Goal: Find specific page/section: Find specific page/section

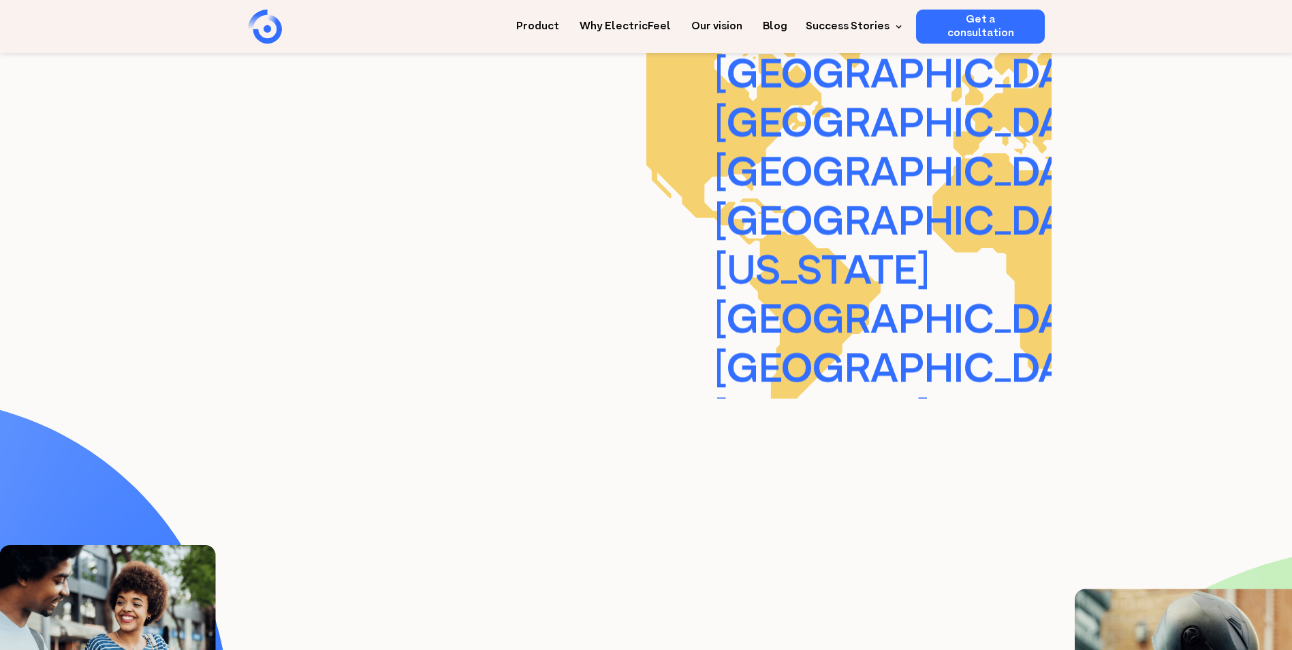
scroll to position [3391, 0]
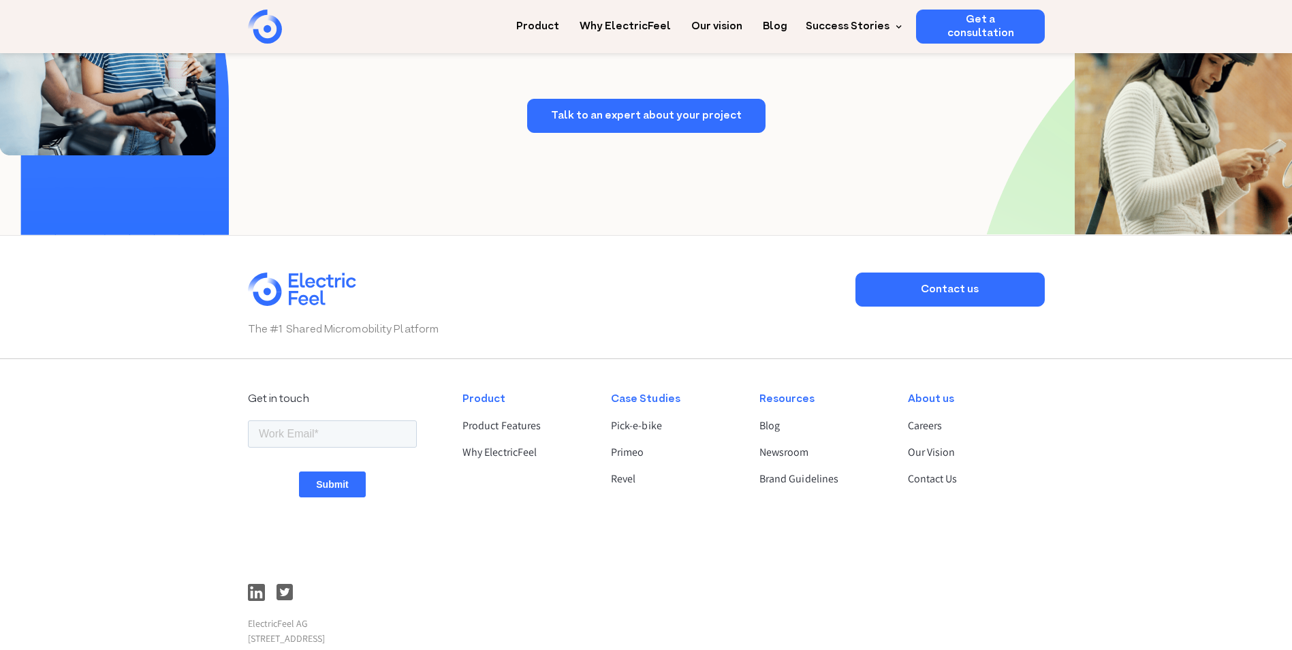
click at [929, 399] on div "About us" at bounding box center [970, 399] width 125 height 16
click at [927, 282] on link "Contact us" at bounding box center [949, 289] width 189 height 34
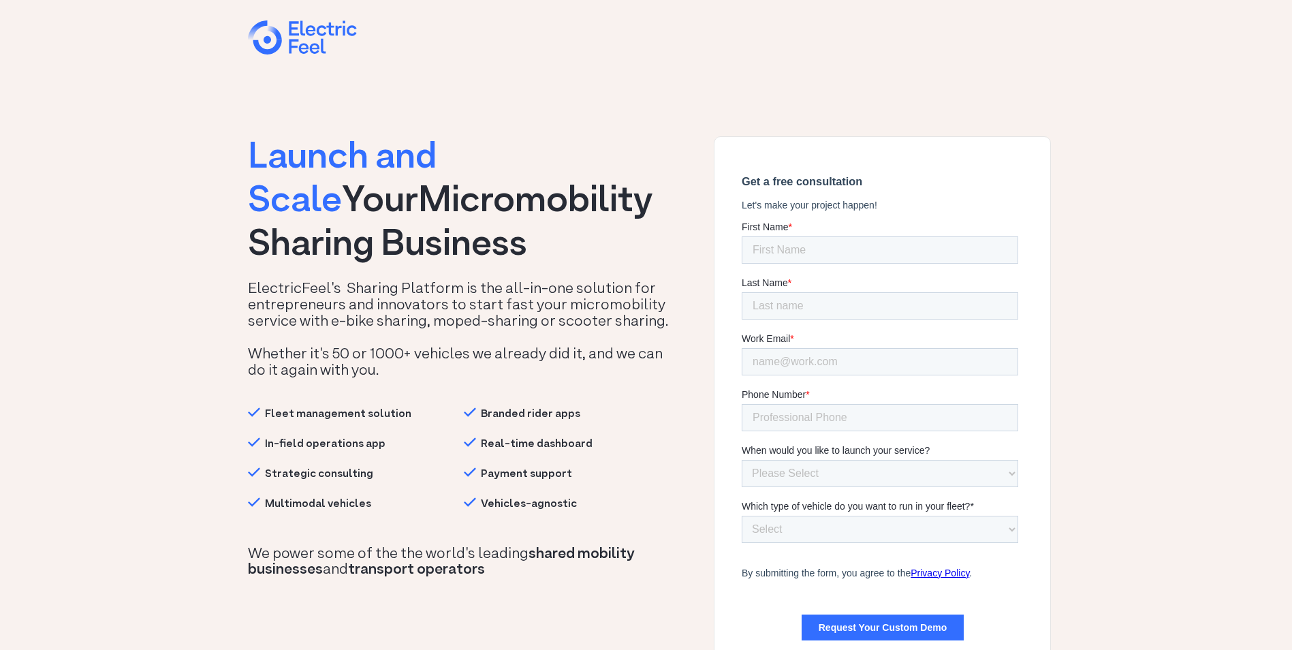
drag, startPoint x: 471, startPoint y: 291, endPoint x: 496, endPoint y: 268, distance: 34.2
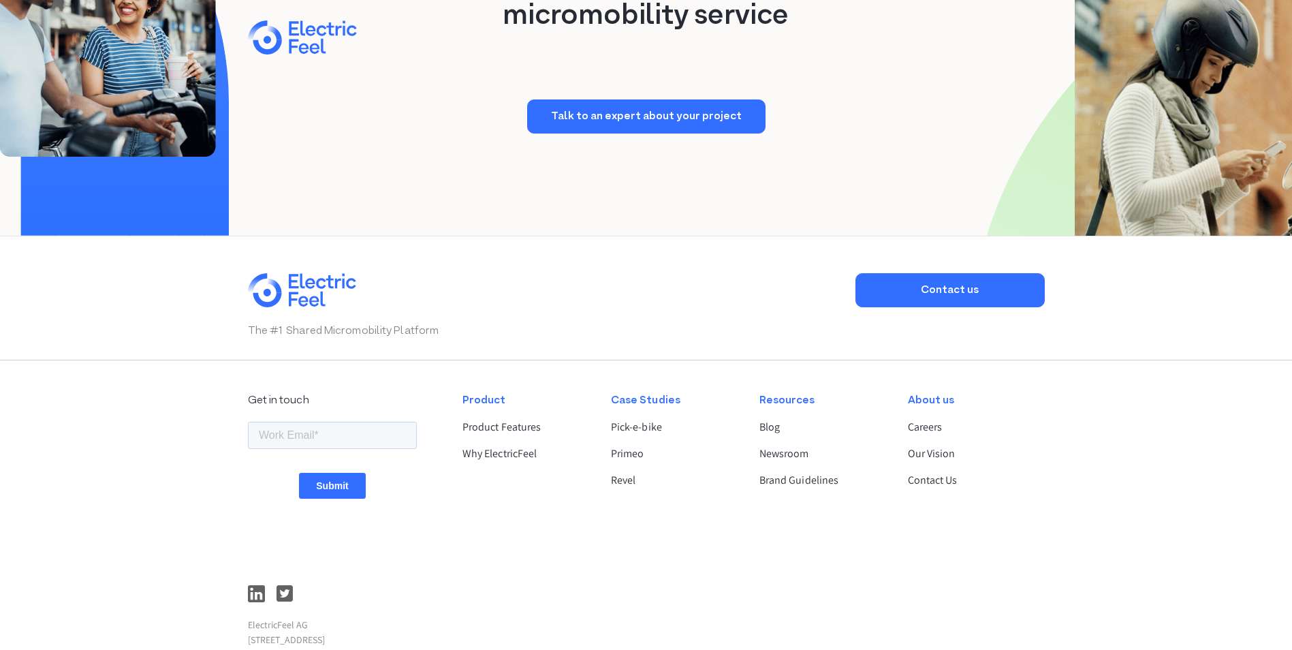
scroll to position [3638, 0]
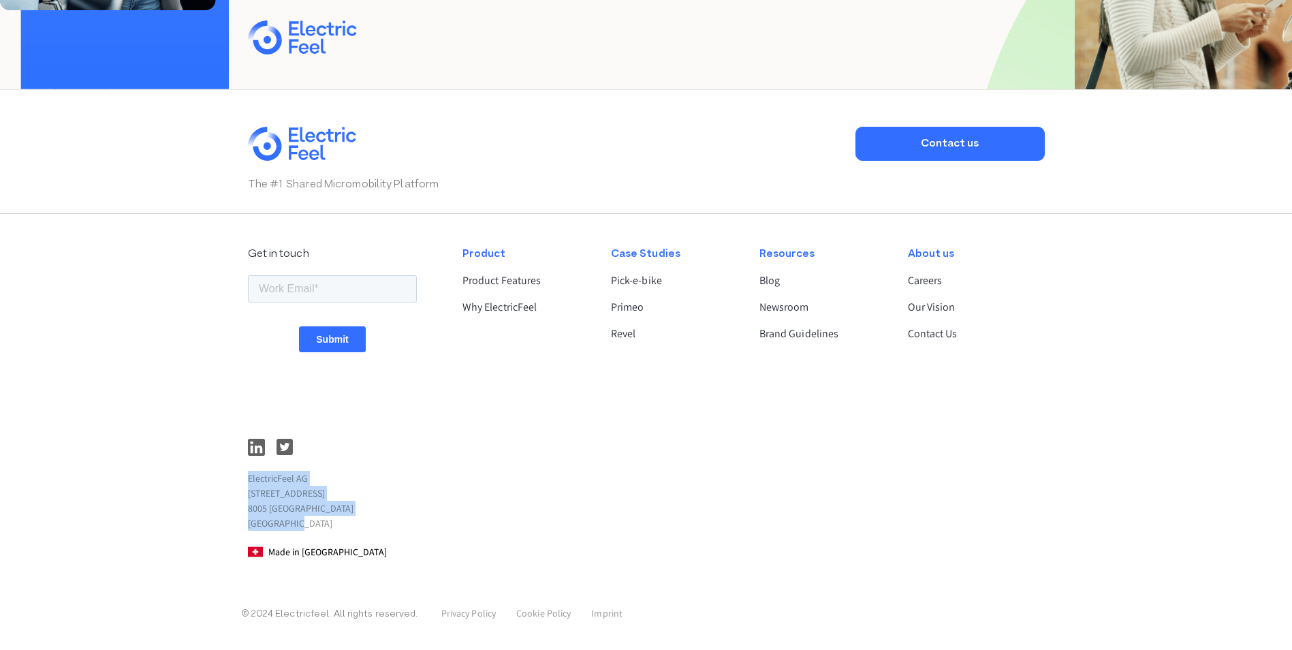
drag, startPoint x: 252, startPoint y: 480, endPoint x: 421, endPoint y: 513, distance: 172.7
click at [386, 522] on p "ElectricFeel AG Hardturmstrasse 253 8005 Zürich Switzerland" at bounding box center [332, 500] width 169 height 60
copy p "ElectricFeel AG Hardturmstrasse 253 8005 Zürich Switzerland"
click at [462, 453] on div "Product Product Features Why ElectricFeel" at bounding box center [525, 402] width 148 height 336
click at [605, 614] on link "Imprint" at bounding box center [606, 613] width 31 height 12
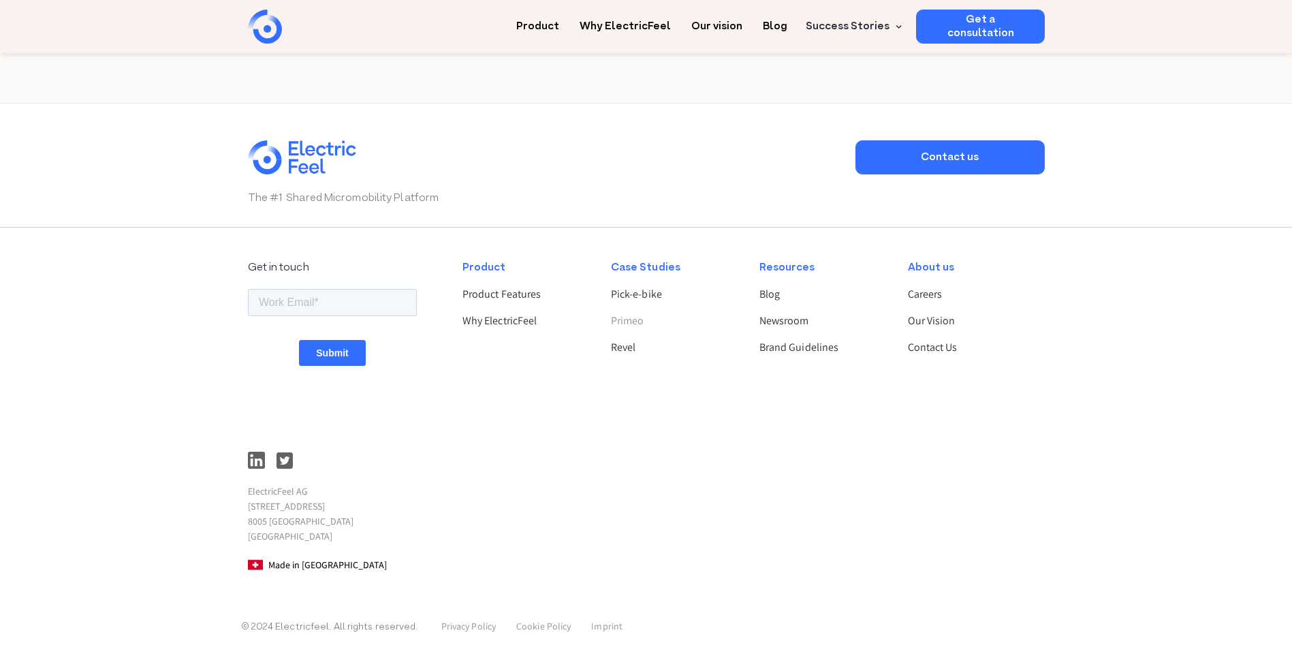
scroll to position [977, 0]
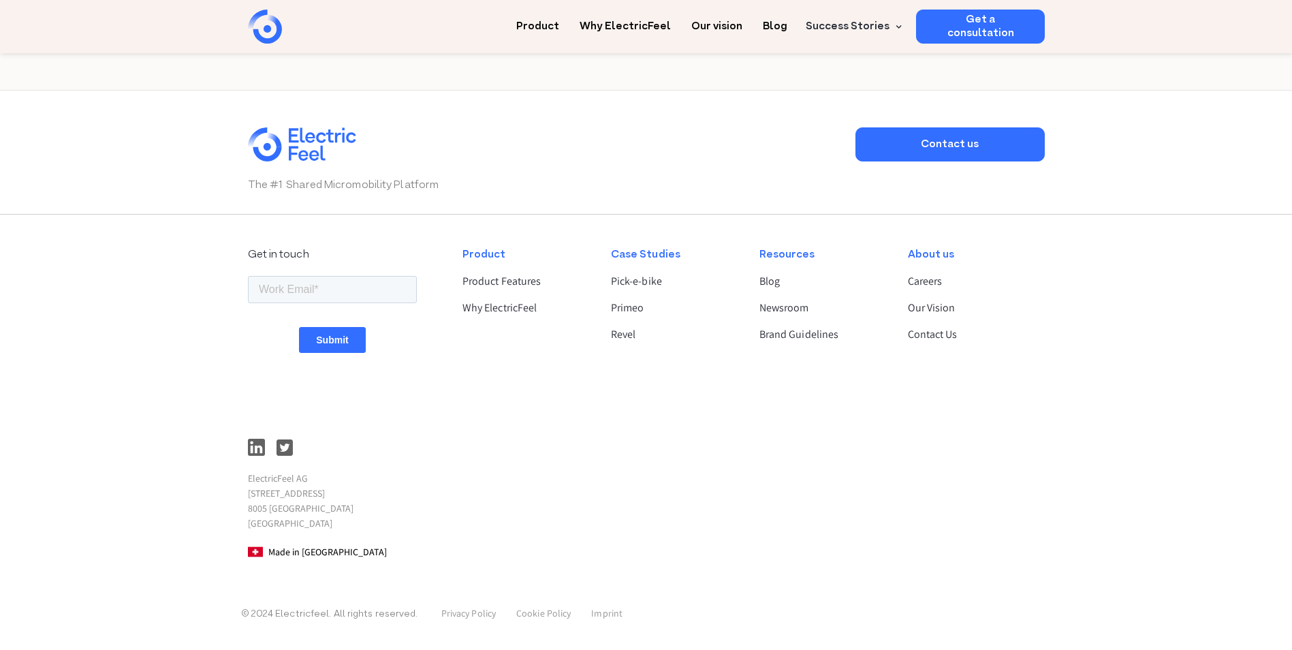
click at [934, 343] on div "About us Careers Our Vision Contact Us" at bounding box center [970, 403] width 148 height 336
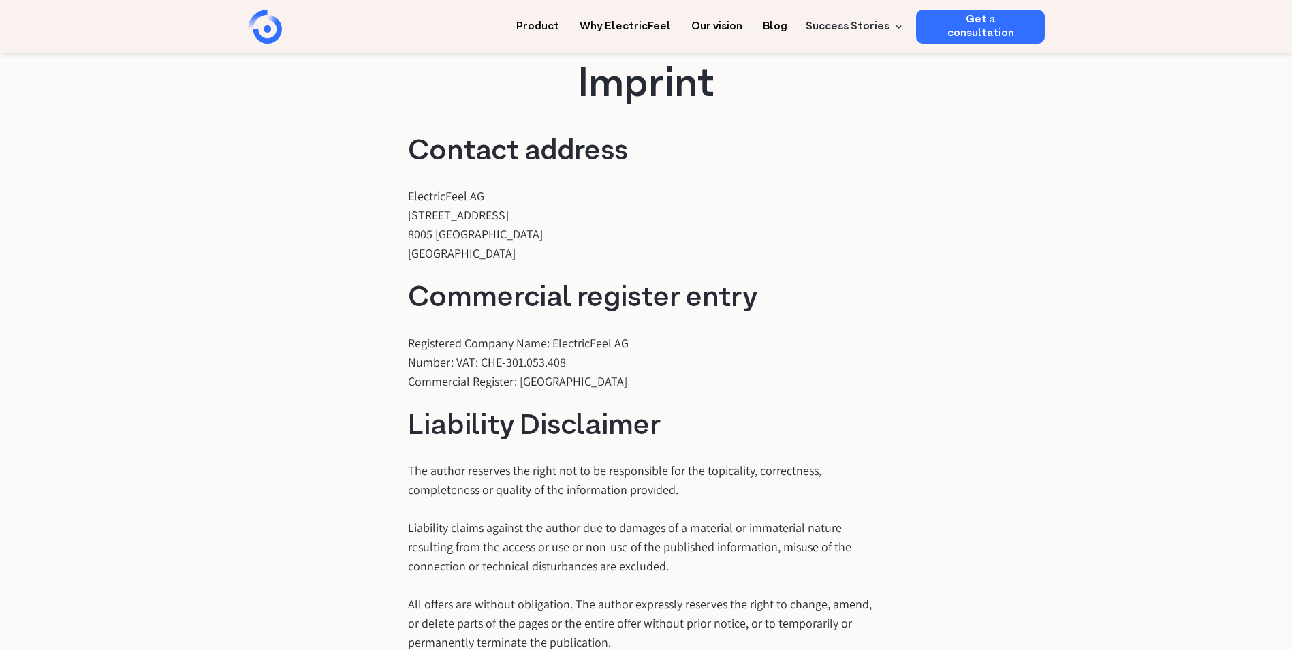
scroll to position [0, 0]
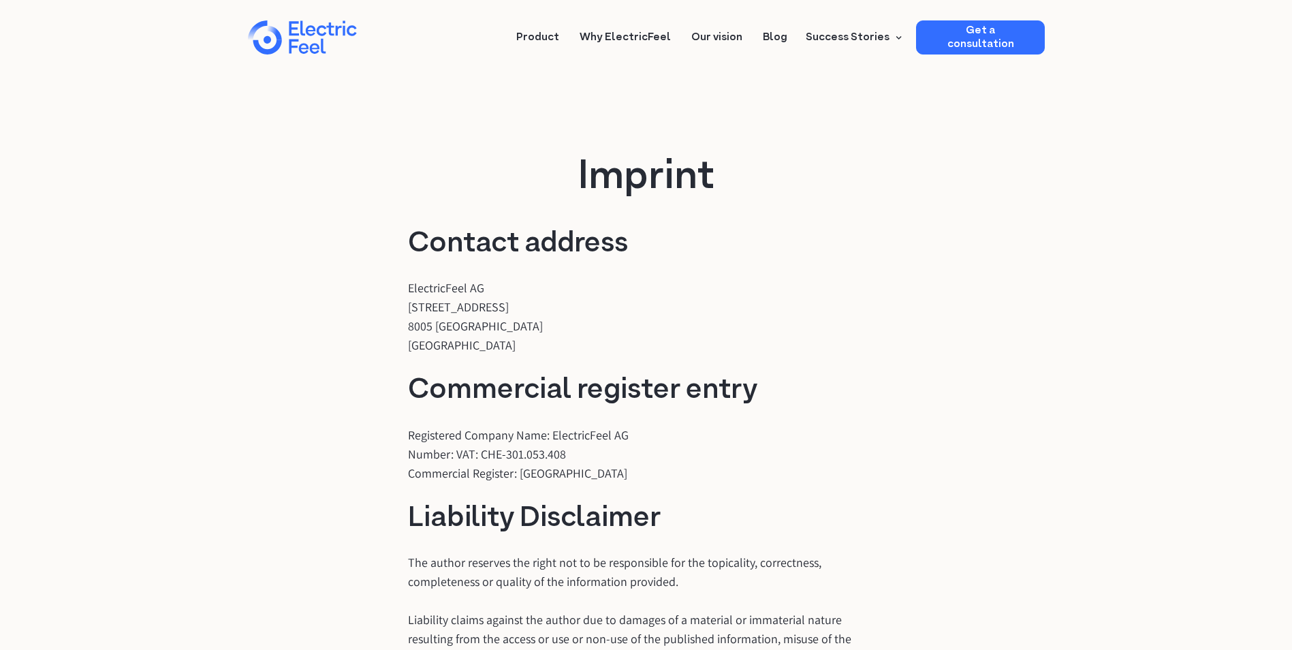
click at [639, 46] on nav "Product Why ElectricFeel Our vision Blog Success Stories Primeo Energie Pick-e-…" at bounding box center [775, 37] width 539 height 34
click at [640, 33] on link "Why ElectricFeel" at bounding box center [624, 32] width 91 height 25
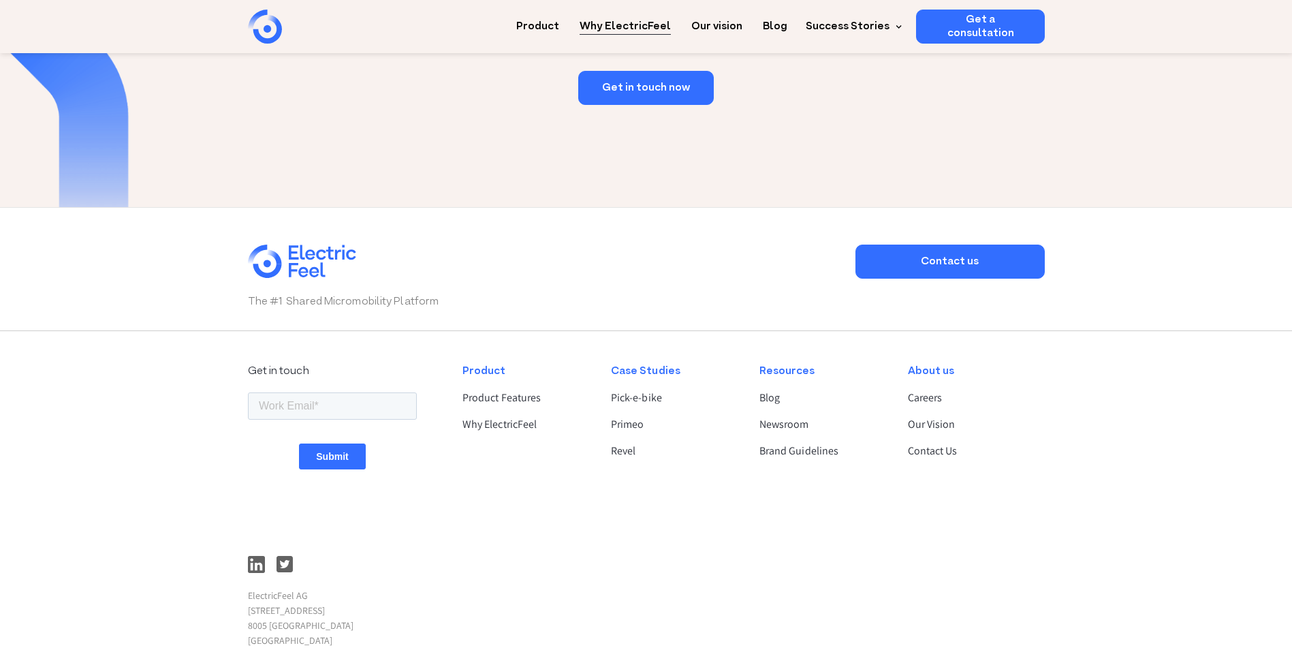
scroll to position [2431, 0]
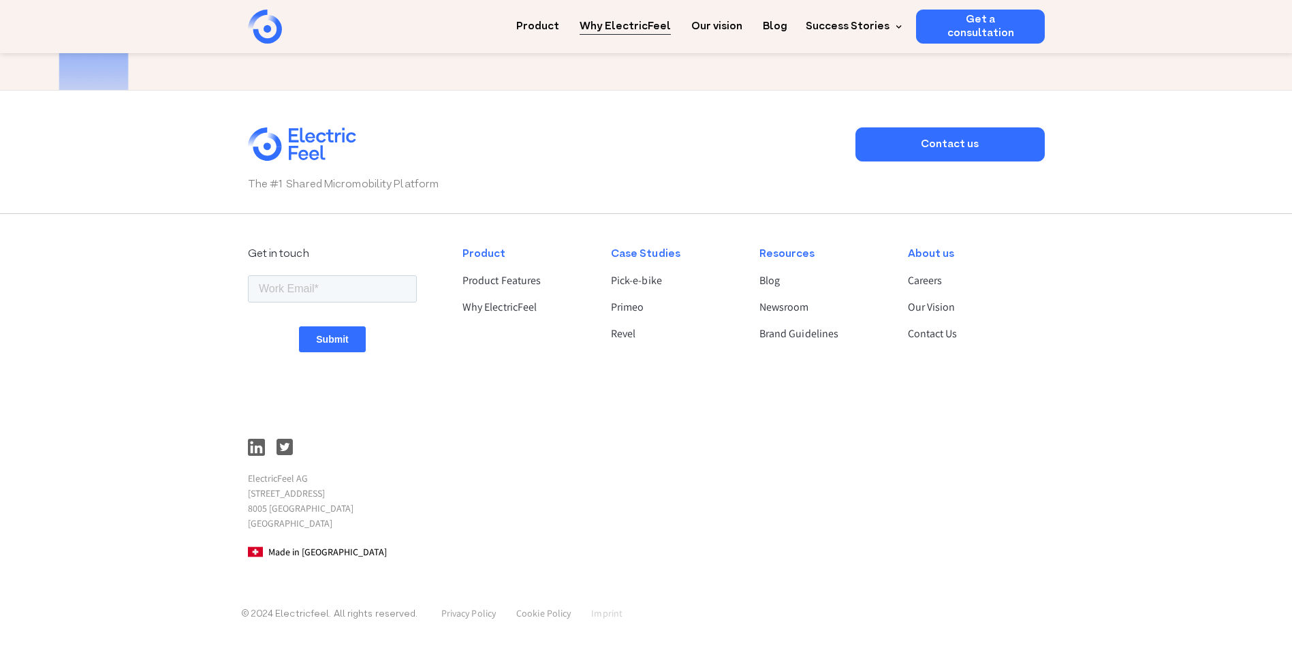
click at [593, 618] on link "Imprint" at bounding box center [606, 613] width 31 height 12
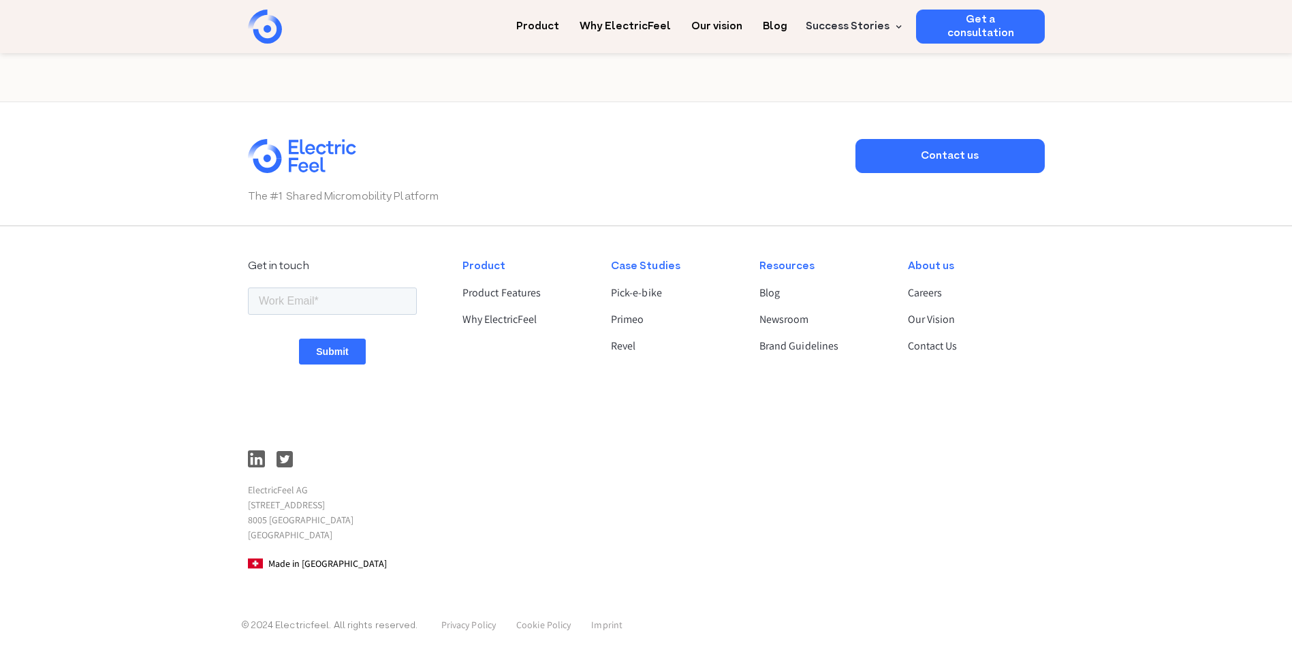
scroll to position [977, 0]
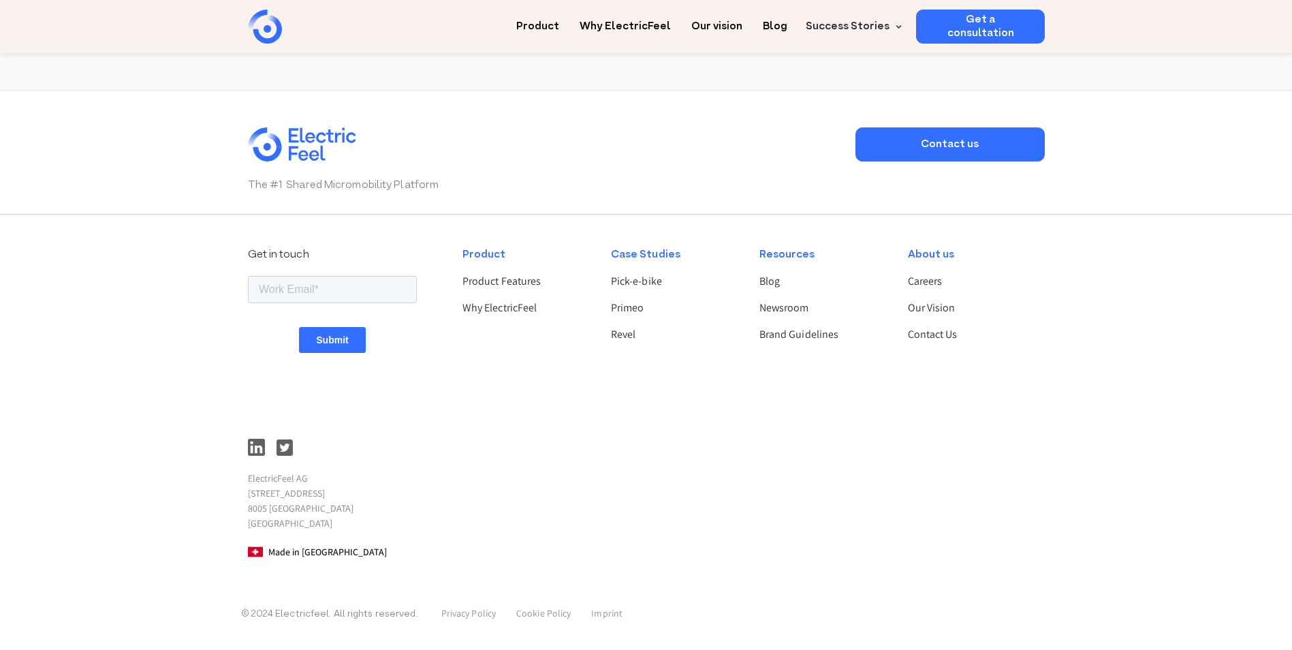
drag, startPoint x: 468, startPoint y: 515, endPoint x: 459, endPoint y: 507, distance: 13.0
click at [459, 507] on div "Product Product Features Why ElectricFeel" at bounding box center [525, 403] width 148 height 336
click at [606, 621] on p "Imprint" at bounding box center [606, 614] width 31 height 18
click at [605, 618] on link "Imprint" at bounding box center [606, 613] width 31 height 12
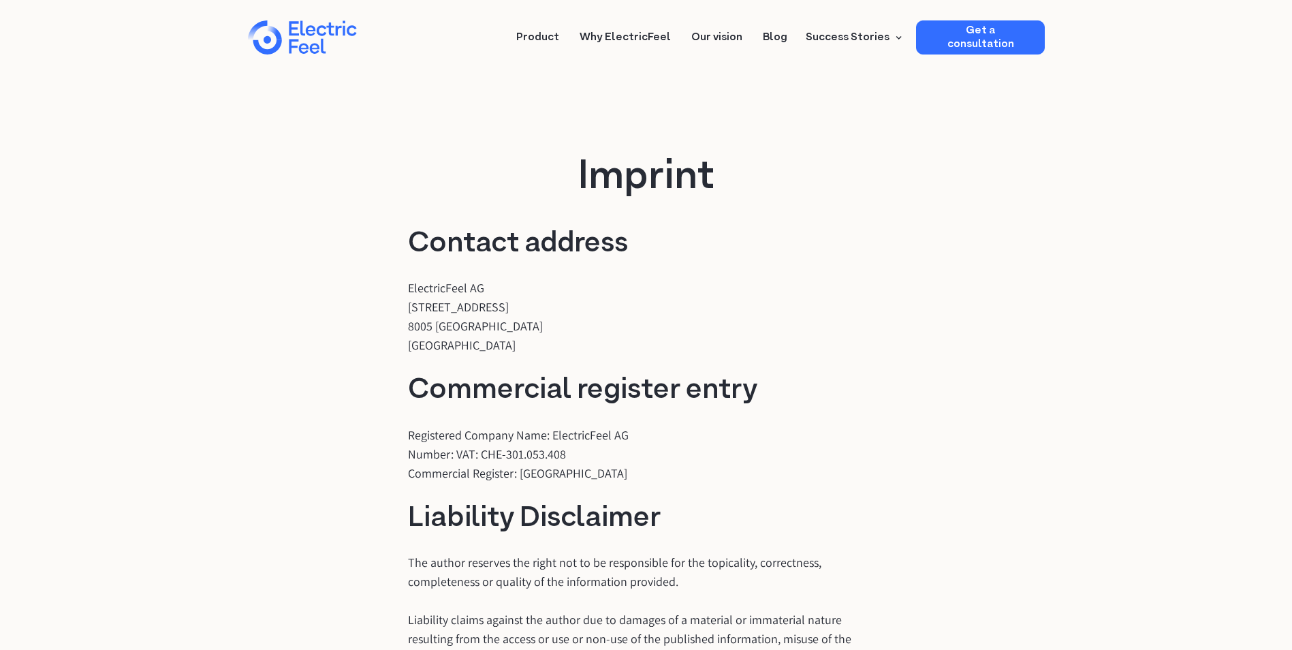
click at [795, 343] on div "Contact address ElectricFeel [GEOGRAPHIC_DATA][STREET_ADDRESS] Commercial regis…" at bounding box center [646, 612] width 477 height 771
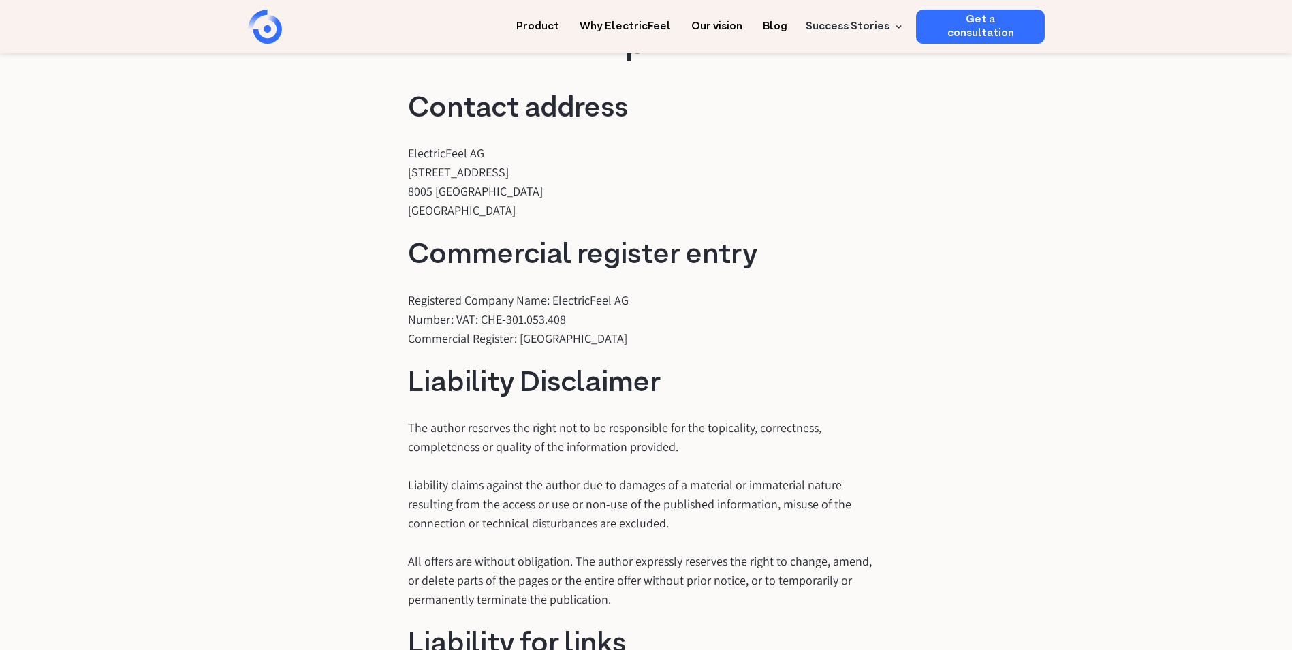
scroll to position [136, 0]
drag, startPoint x: 963, startPoint y: 451, endPoint x: 957, endPoint y: 447, distance: 7.9
click at [963, 451] on div "Imprint Contact address ElectricFeel [GEOGRAPHIC_DATA][STREET_ADDRESS] Commerci…" at bounding box center [646, 397] width 797 height 931
